Goal: Task Accomplishment & Management: Use online tool/utility

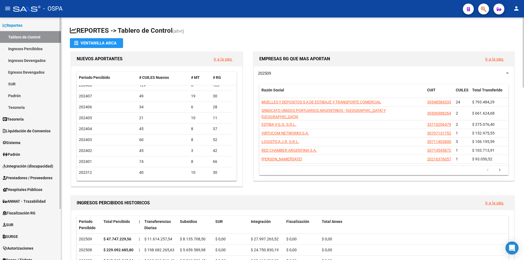
scroll to position [65, 0]
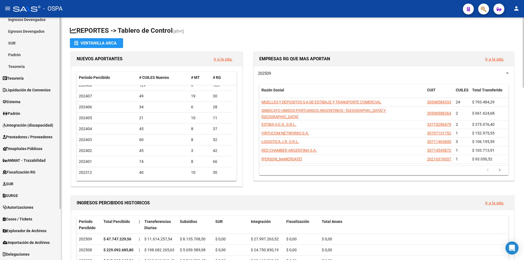
click at [33, 135] on span "Prestadores / Proveedores" at bounding box center [28, 137] width 50 height 6
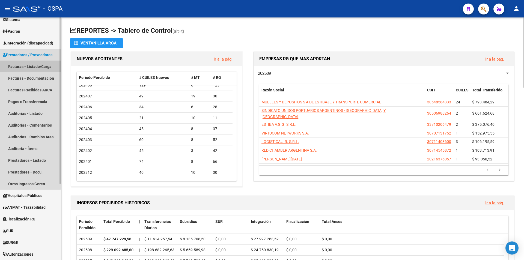
click at [27, 67] on link "Facturas - Listado/Carga" at bounding box center [30, 67] width 61 height 12
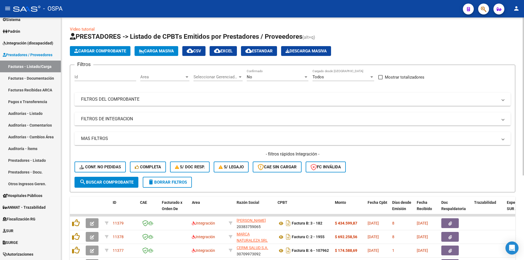
click at [188, 77] on div at bounding box center [186, 76] width 3 height 1
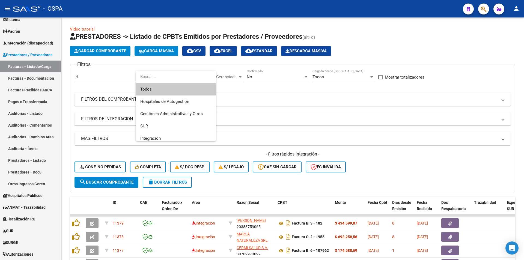
click at [151, 91] on span "Todos" at bounding box center [175, 89] width 71 height 12
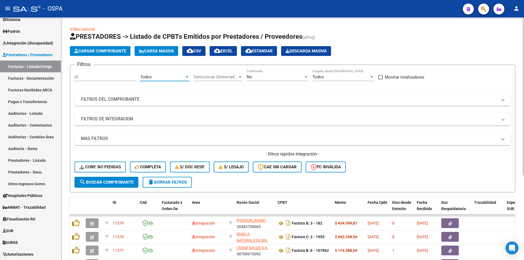
click at [306, 79] on div at bounding box center [305, 77] width 5 height 4
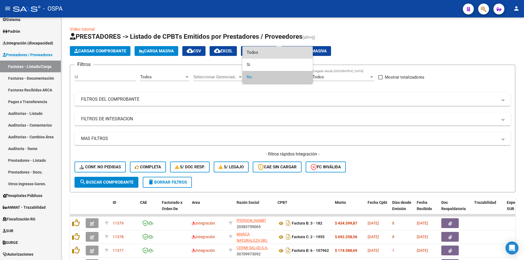
click at [262, 57] on span "Todos" at bounding box center [278, 52] width 62 height 12
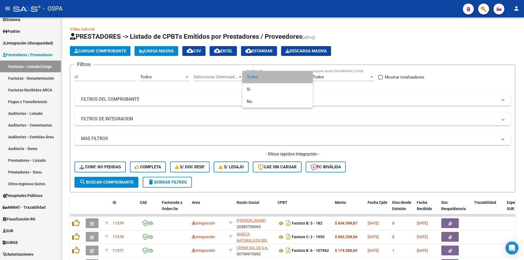
click at [262, 73] on span "Todos" at bounding box center [278, 77] width 62 height 12
click at [389, 131] on div at bounding box center [262, 130] width 524 height 260
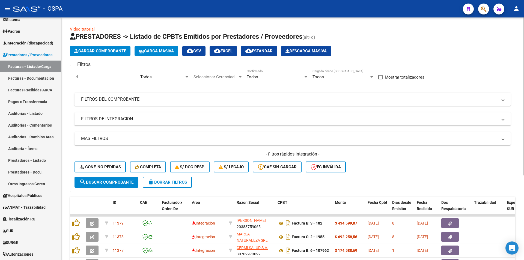
click at [100, 95] on mat-expansion-panel-header "FILTROS DEL COMPROBANTE" at bounding box center [292, 99] width 436 height 13
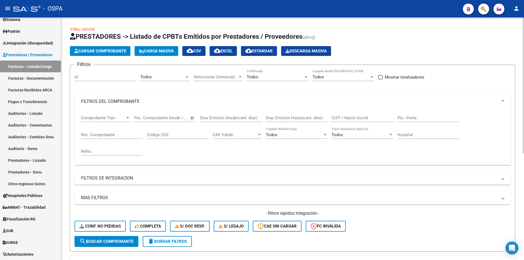
click at [102, 137] on div "Nro. Comprobante" at bounding box center [112, 133] width 62 height 12
click at [102, 135] on input "Nro. Comprobante" at bounding box center [112, 134] width 62 height 5
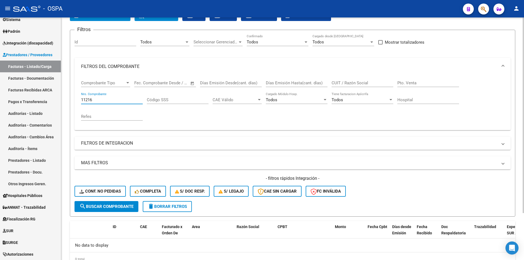
scroll to position [4, 0]
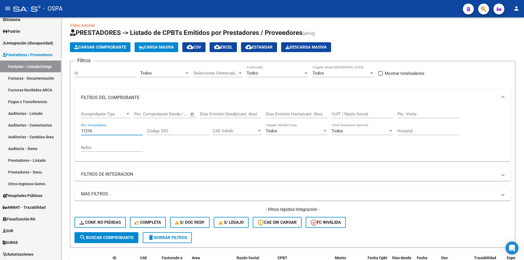
type input "11216"
